Goal: Find specific page/section: Find specific page/section

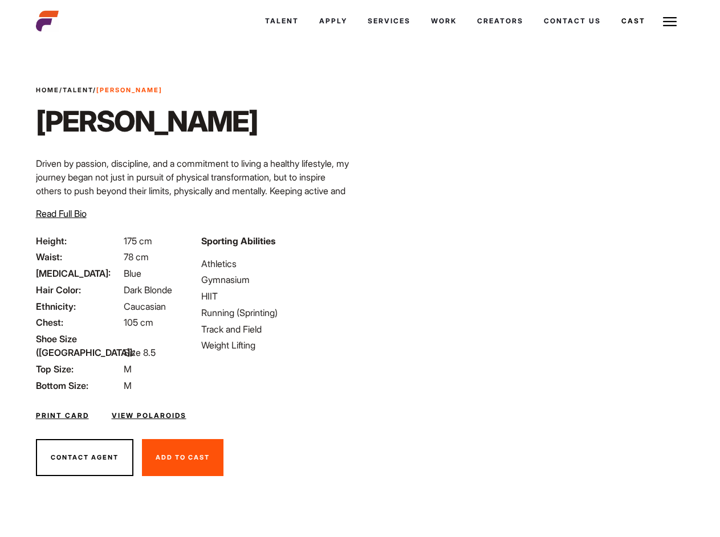
click at [611, 36] on link "Cast" at bounding box center [633, 21] width 44 height 31
click at [0, 0] on link "Casted Talent" at bounding box center [0, 0] width 0 height 0
click at [611, 36] on link "Cast" at bounding box center [633, 21] width 44 height 31
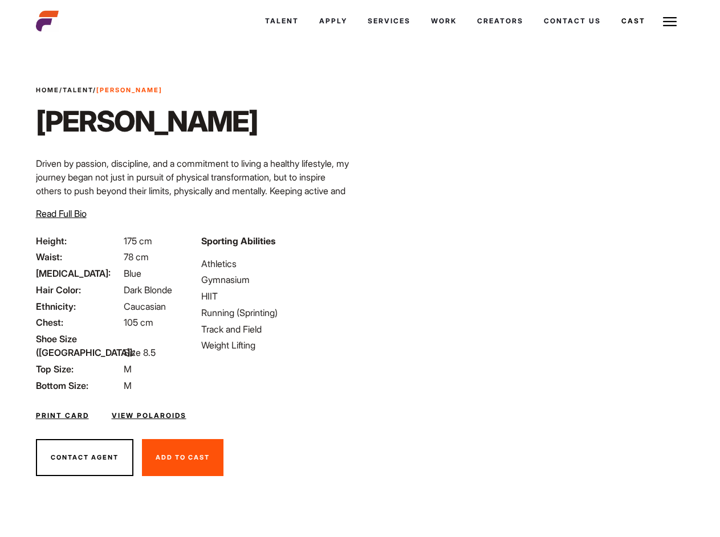
click at [0, 0] on link "Casted Talent" at bounding box center [0, 0] width 0 height 0
